Goal: Task Accomplishment & Management: Manage account settings

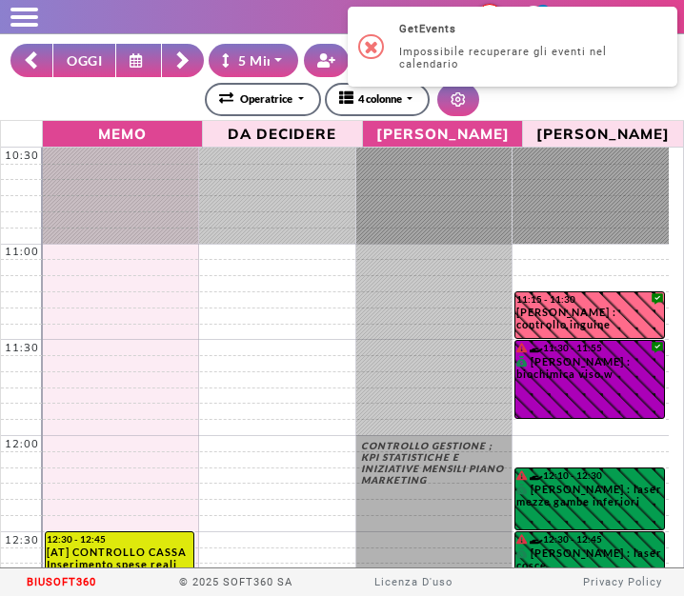
select select "*"
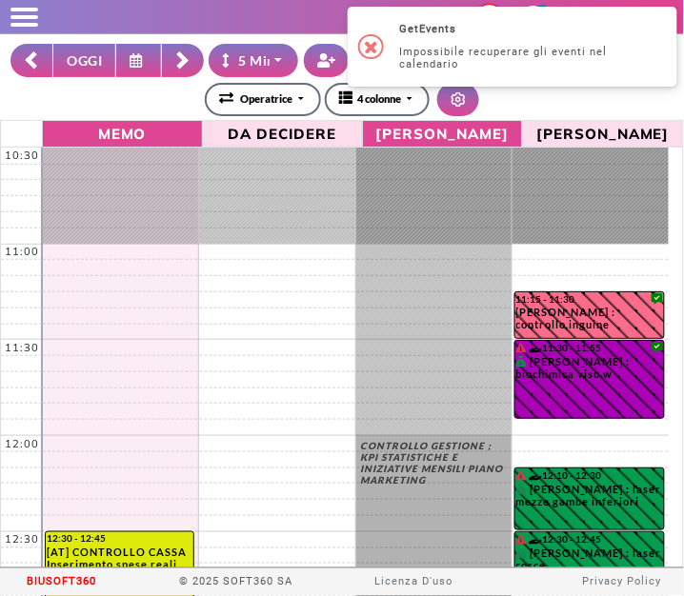
scroll to position [249, 0]
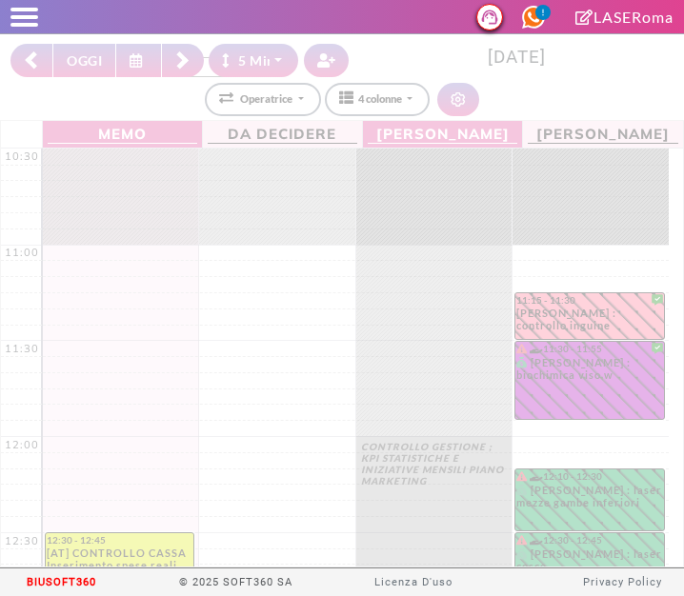
select select "*"
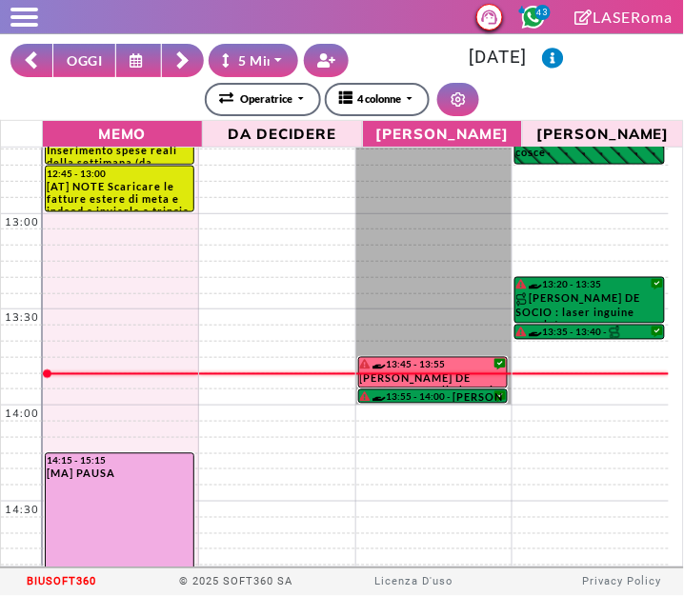
scroll to position [425, 0]
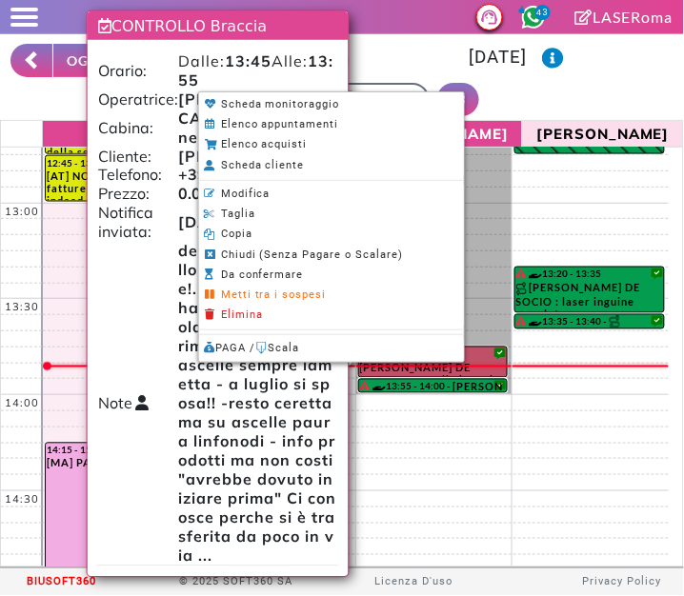
click at [596, 81] on div at bounding box center [342, 298] width 685 height 596
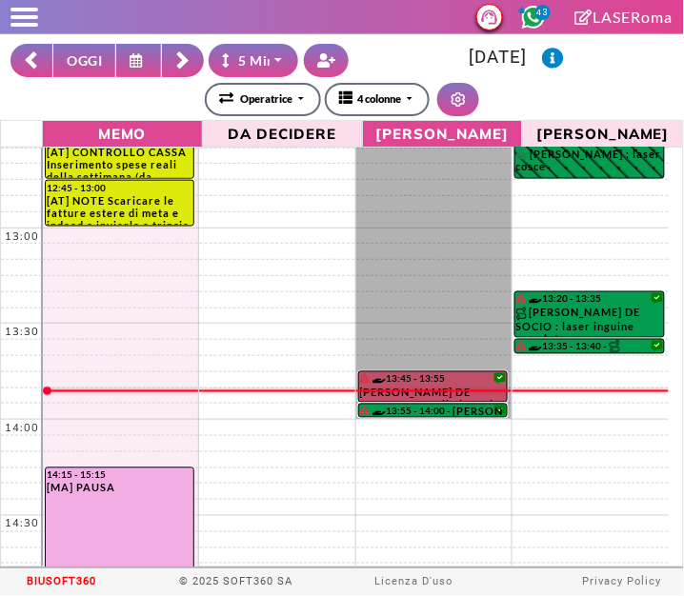
scroll to position [401, 0]
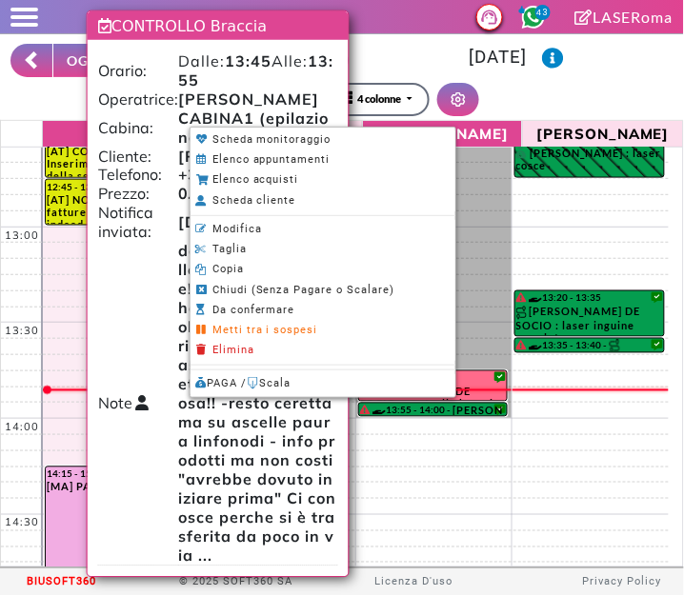
click at [202, 215] on li at bounding box center [323, 215] width 265 height 1
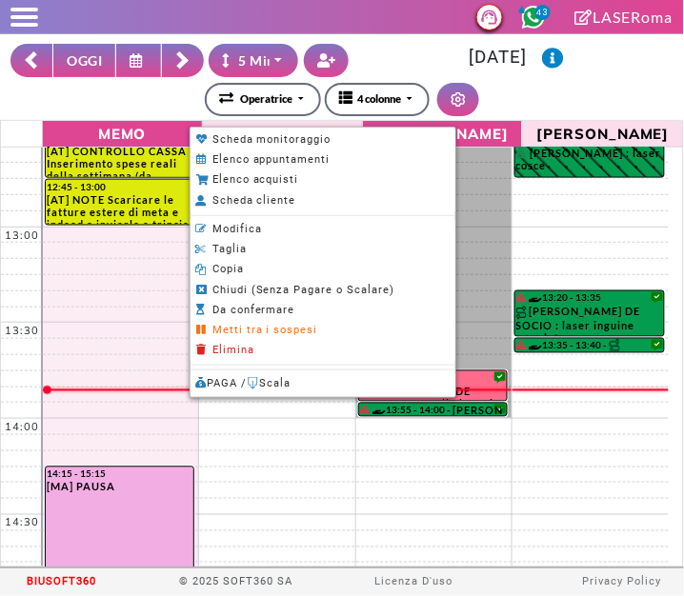
click at [215, 236] on li "Modifica" at bounding box center [323, 230] width 265 height 20
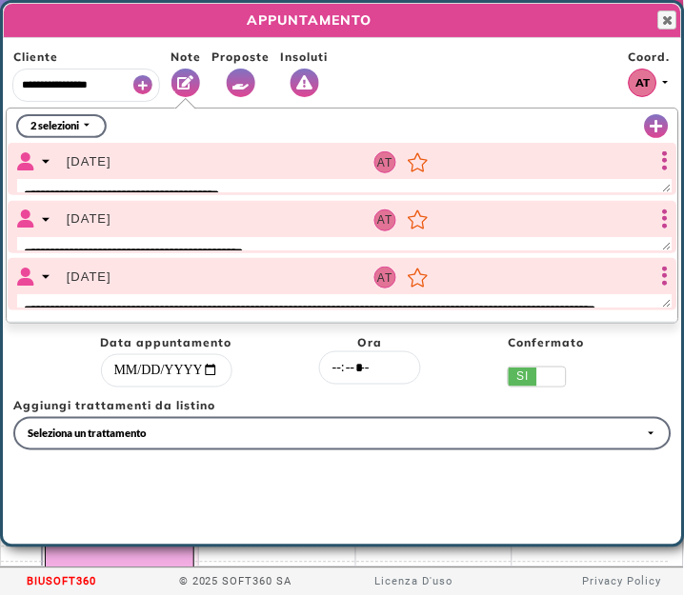
select select "*****"
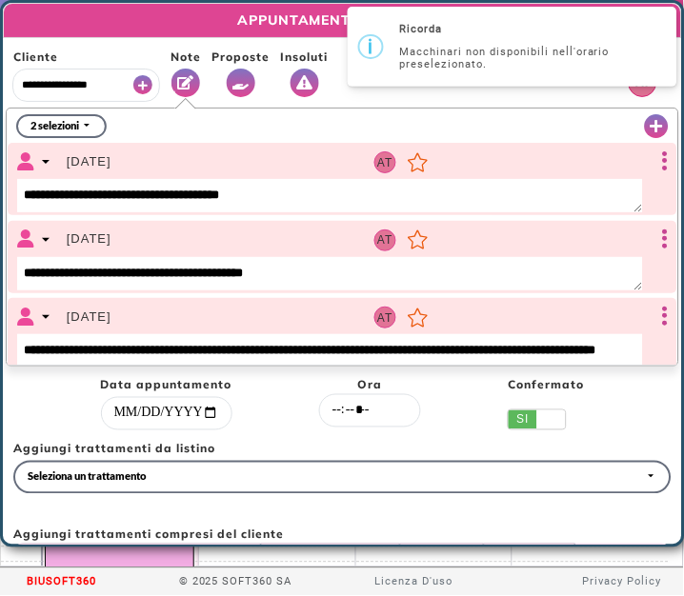
click at [232, 80] on icon "Vedi Proposte" at bounding box center [240, 82] width 17 height 14
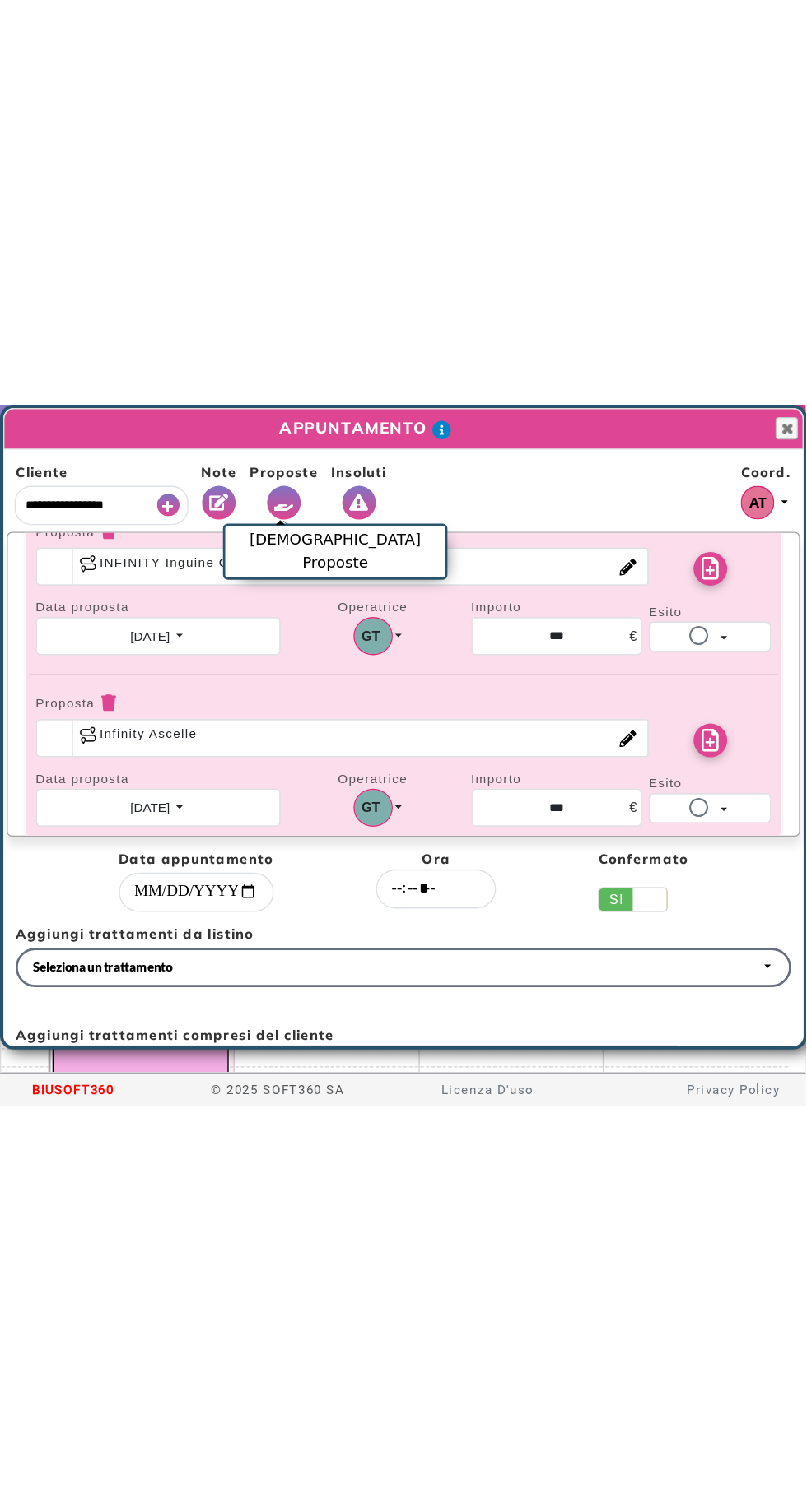
scroll to position [623, 0]
